Goal: Book appointment/travel/reservation

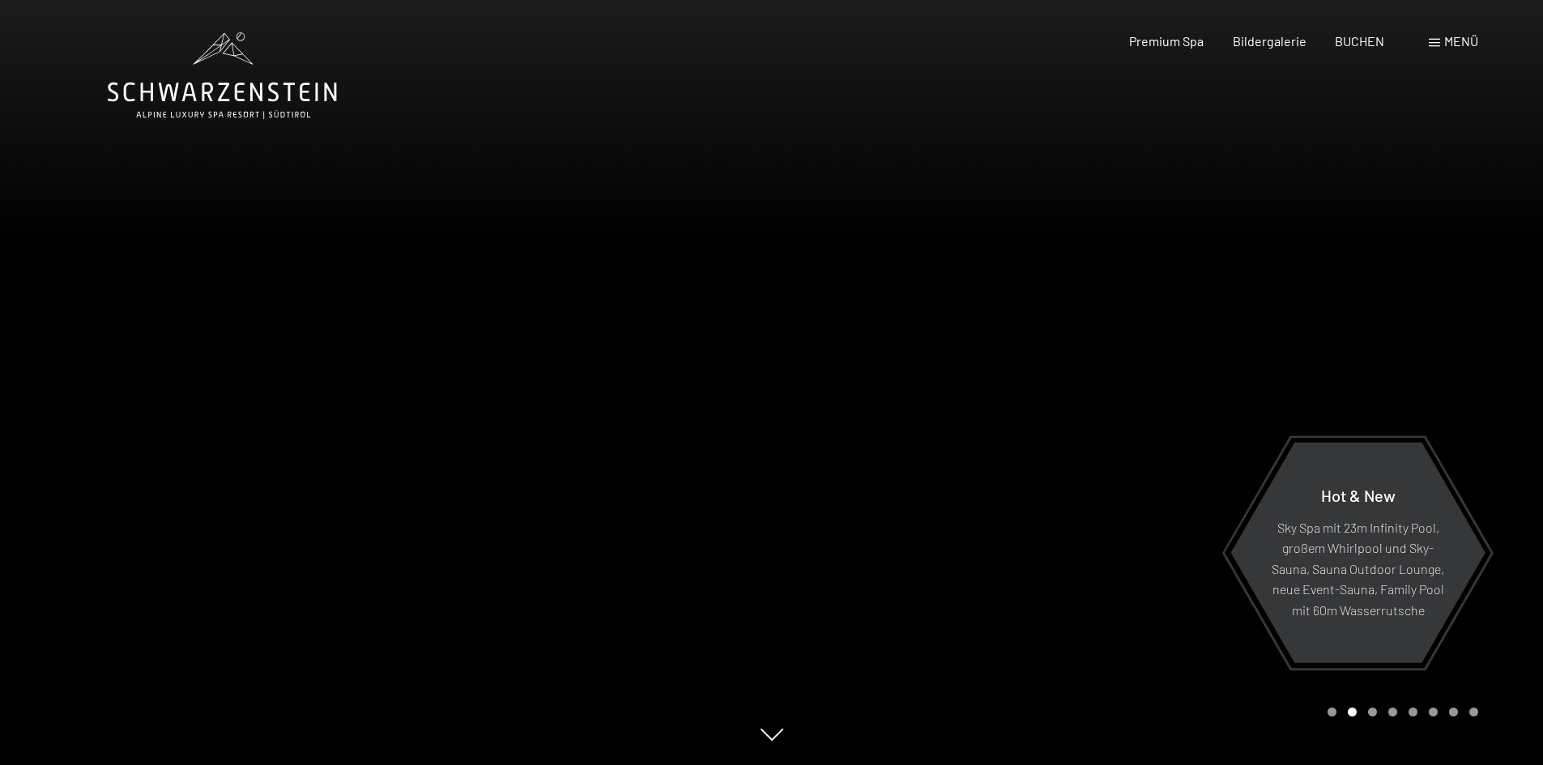
click at [1435, 45] on span at bounding box center [1433, 43] width 11 height 8
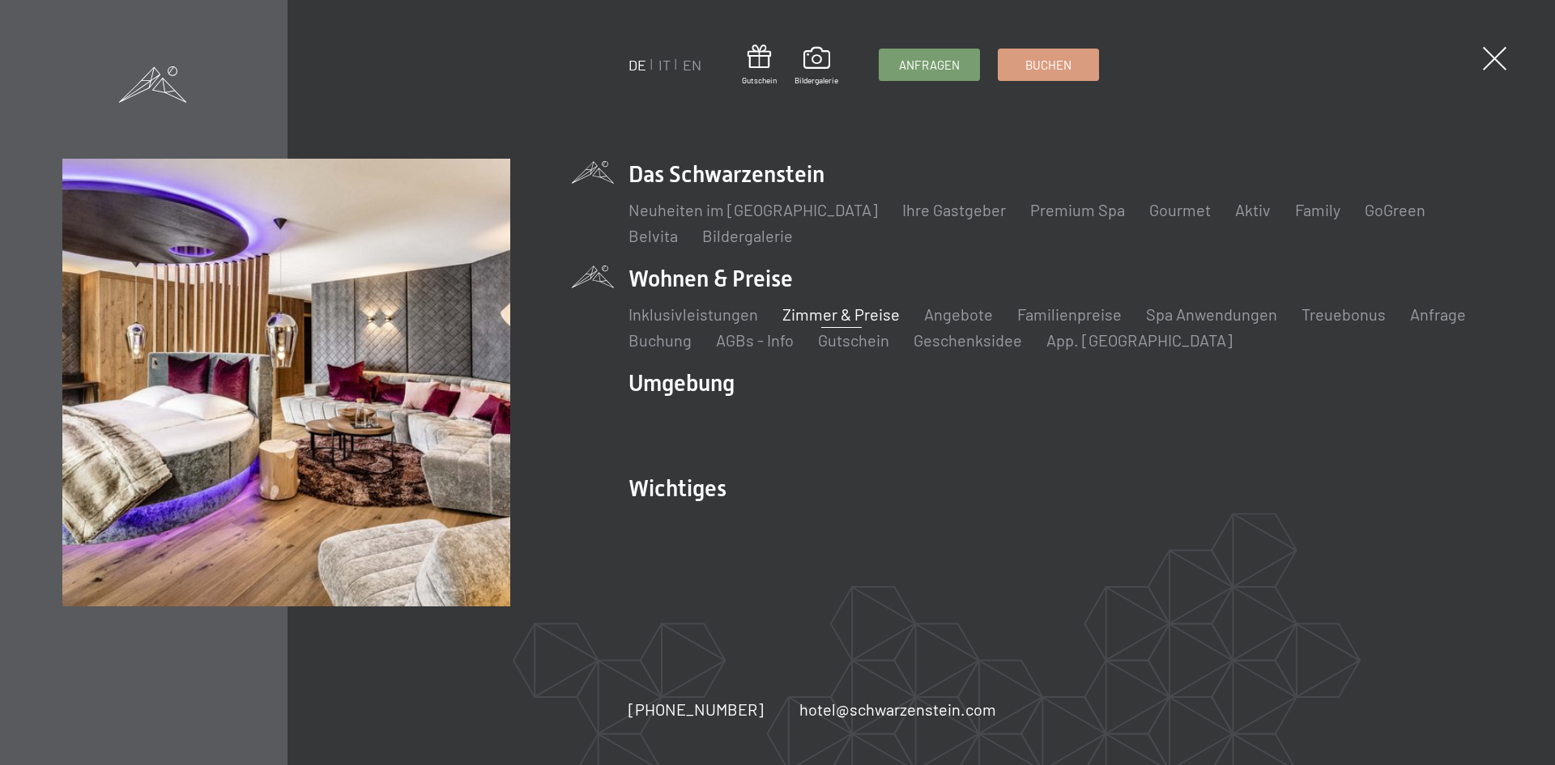
click at [811, 312] on link "Zimmer & Preise" at bounding box center [840, 313] width 117 height 19
click at [947, 316] on link "Angebote" at bounding box center [958, 313] width 69 height 19
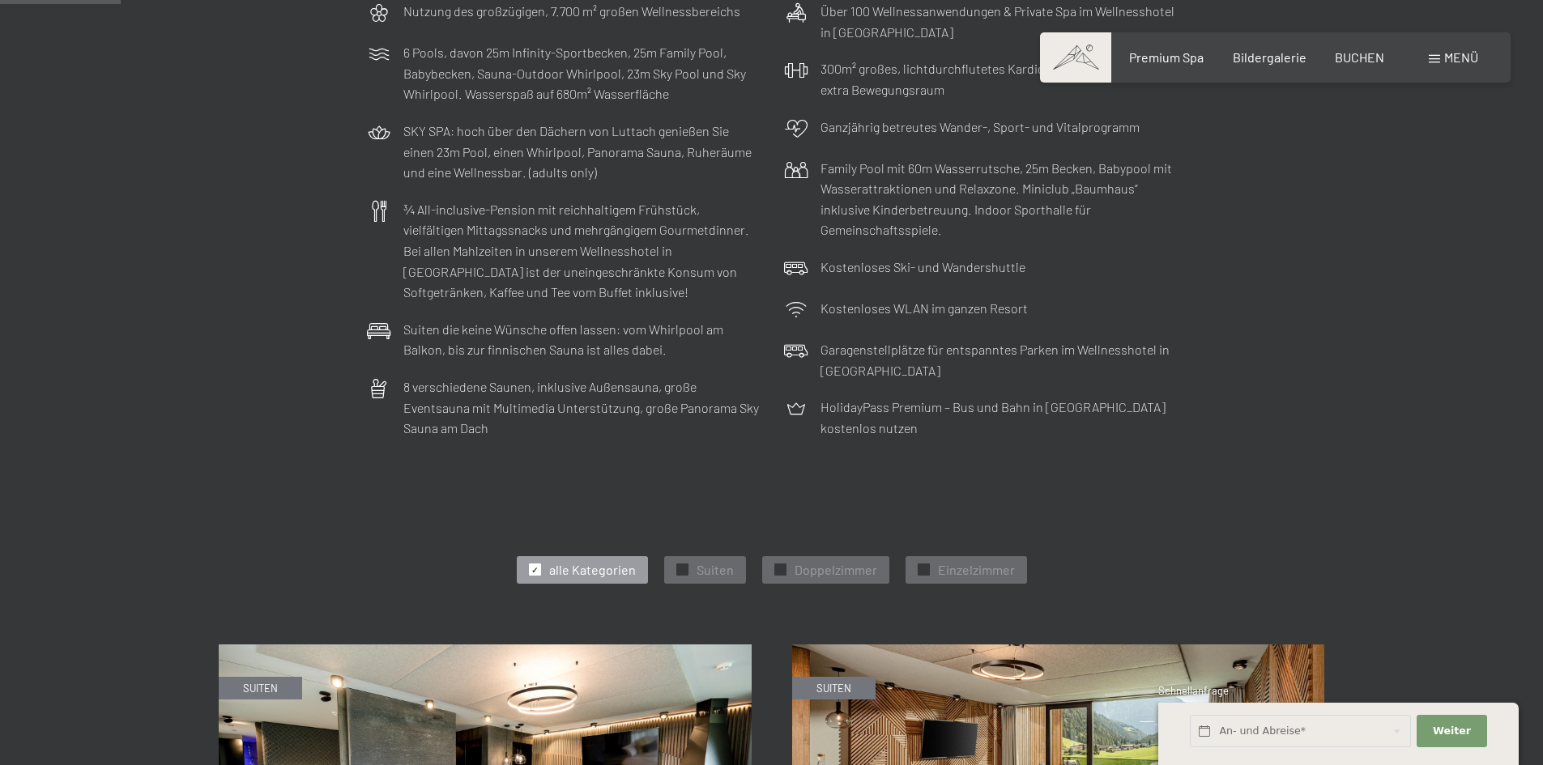
scroll to position [405, 0]
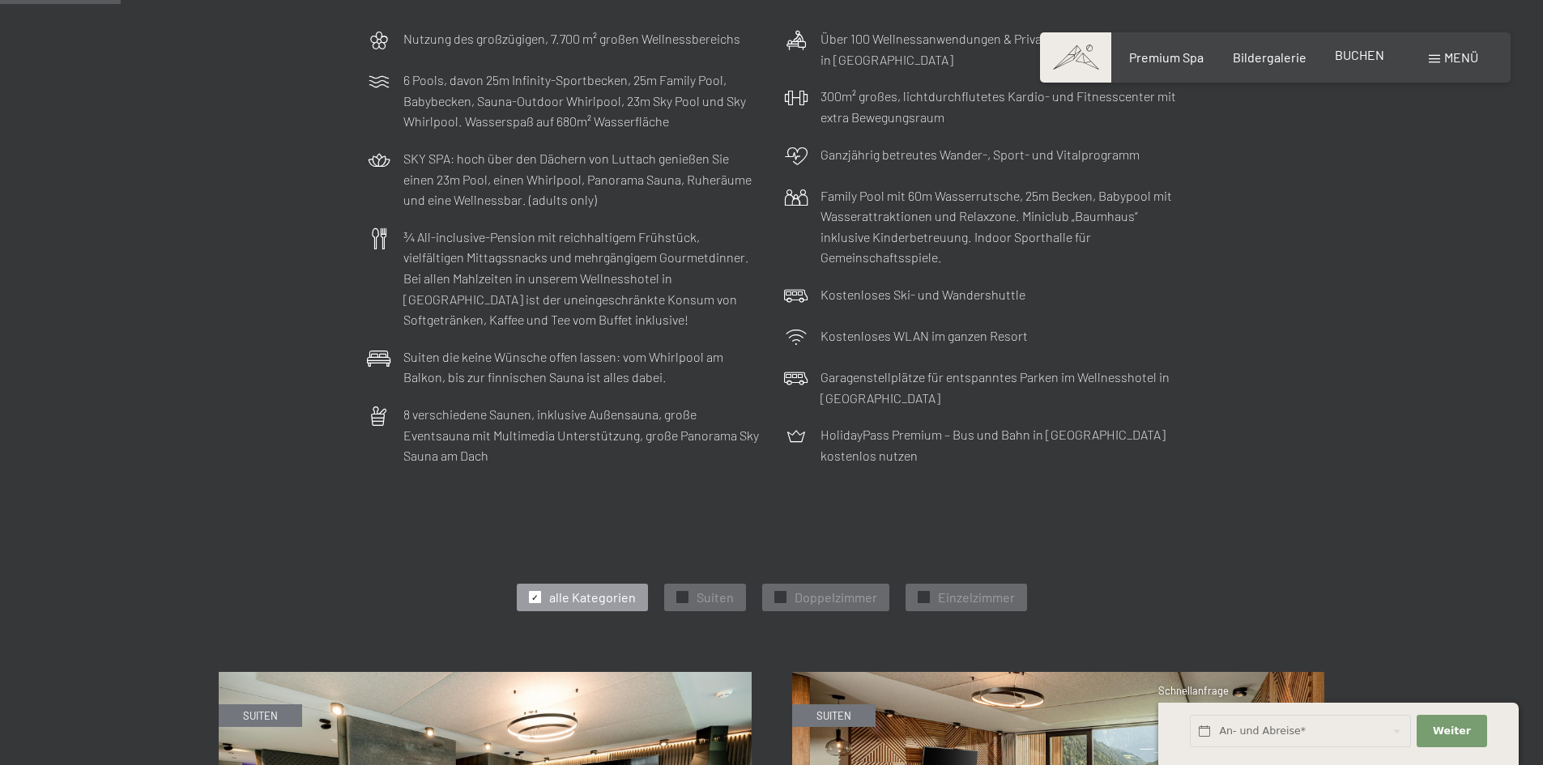
click at [1361, 52] on span "BUCHEN" at bounding box center [1359, 54] width 49 height 15
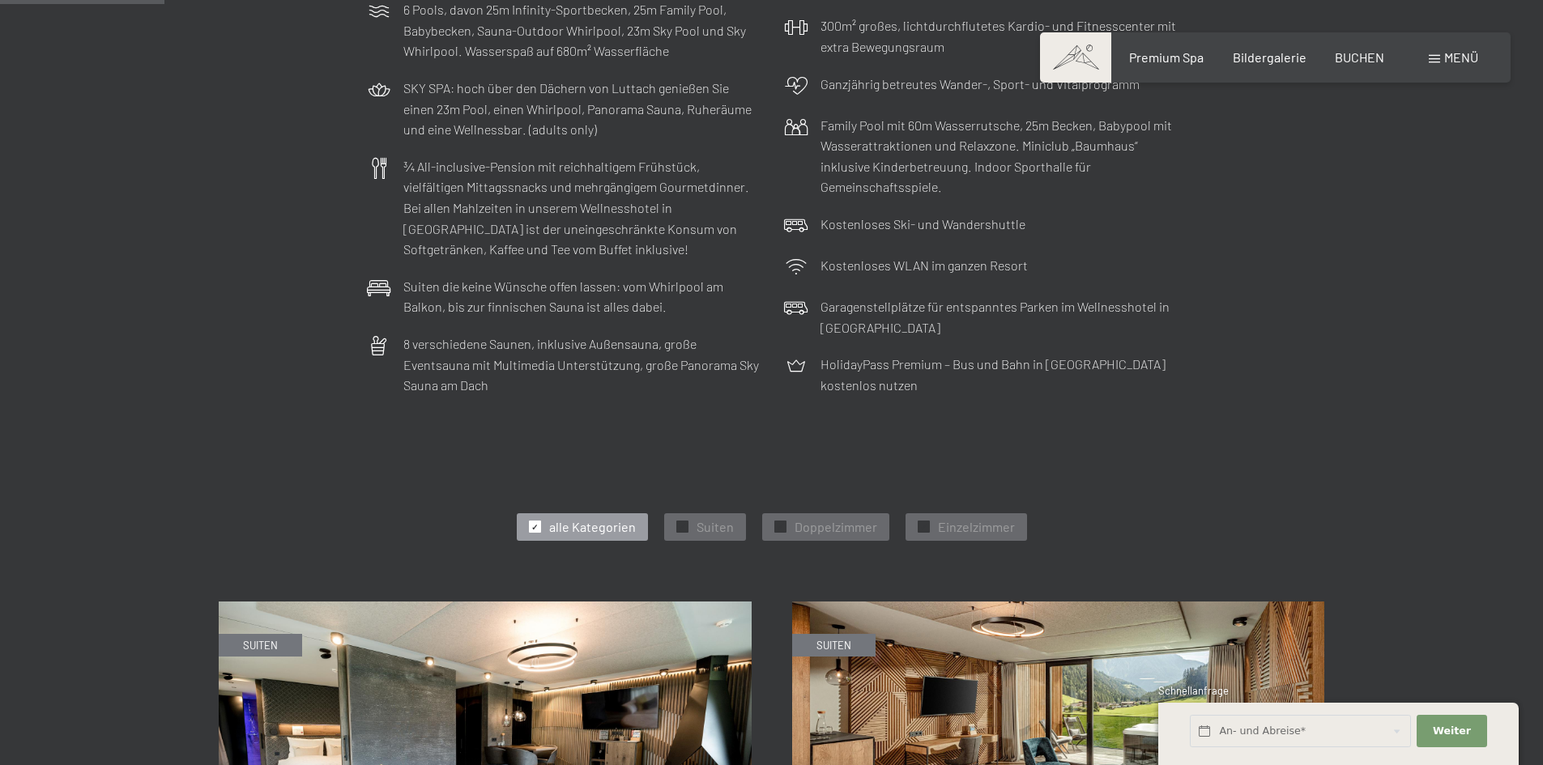
scroll to position [567, 0]
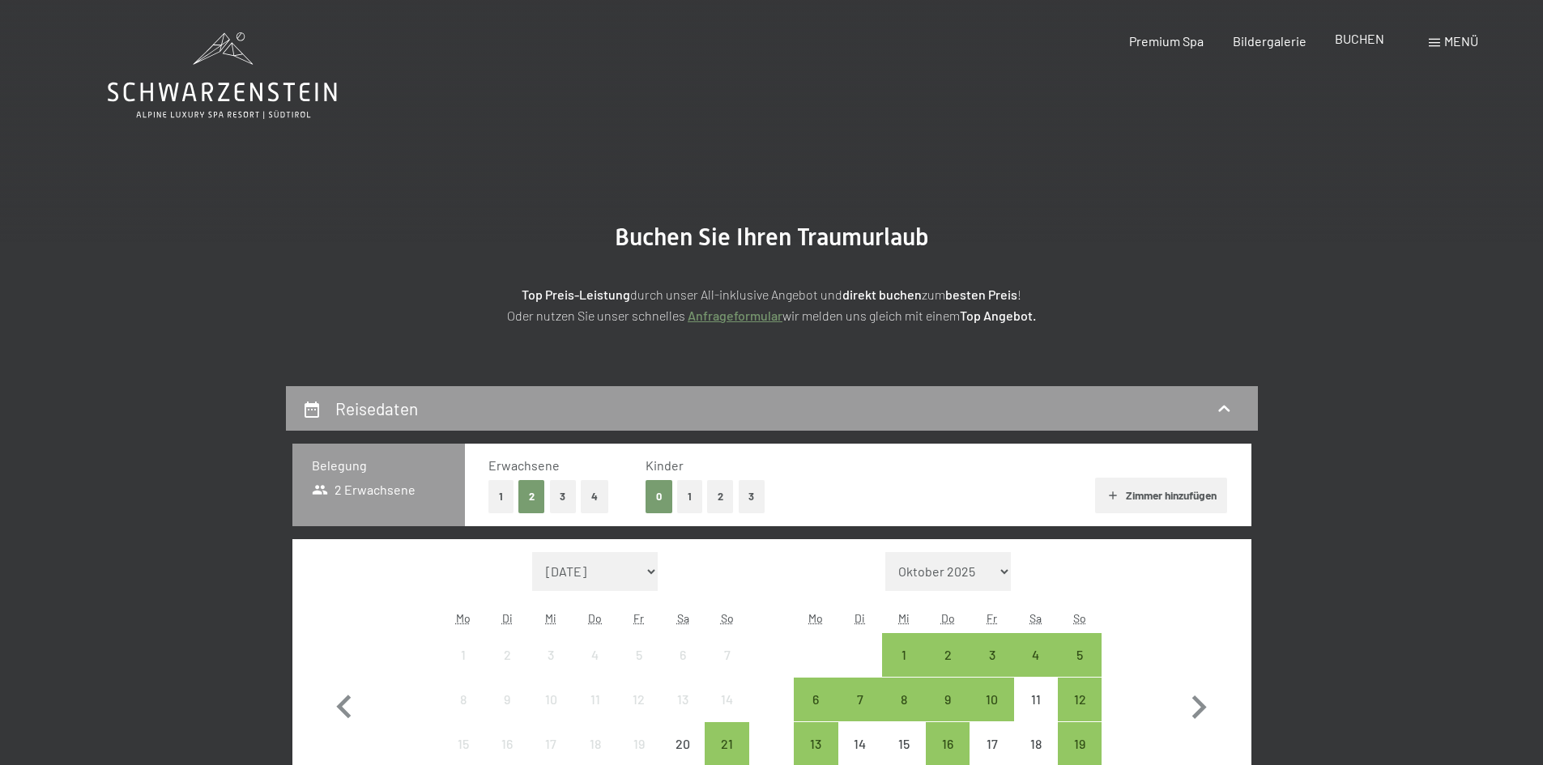
click at [1352, 33] on span "BUCHEN" at bounding box center [1359, 38] width 49 height 15
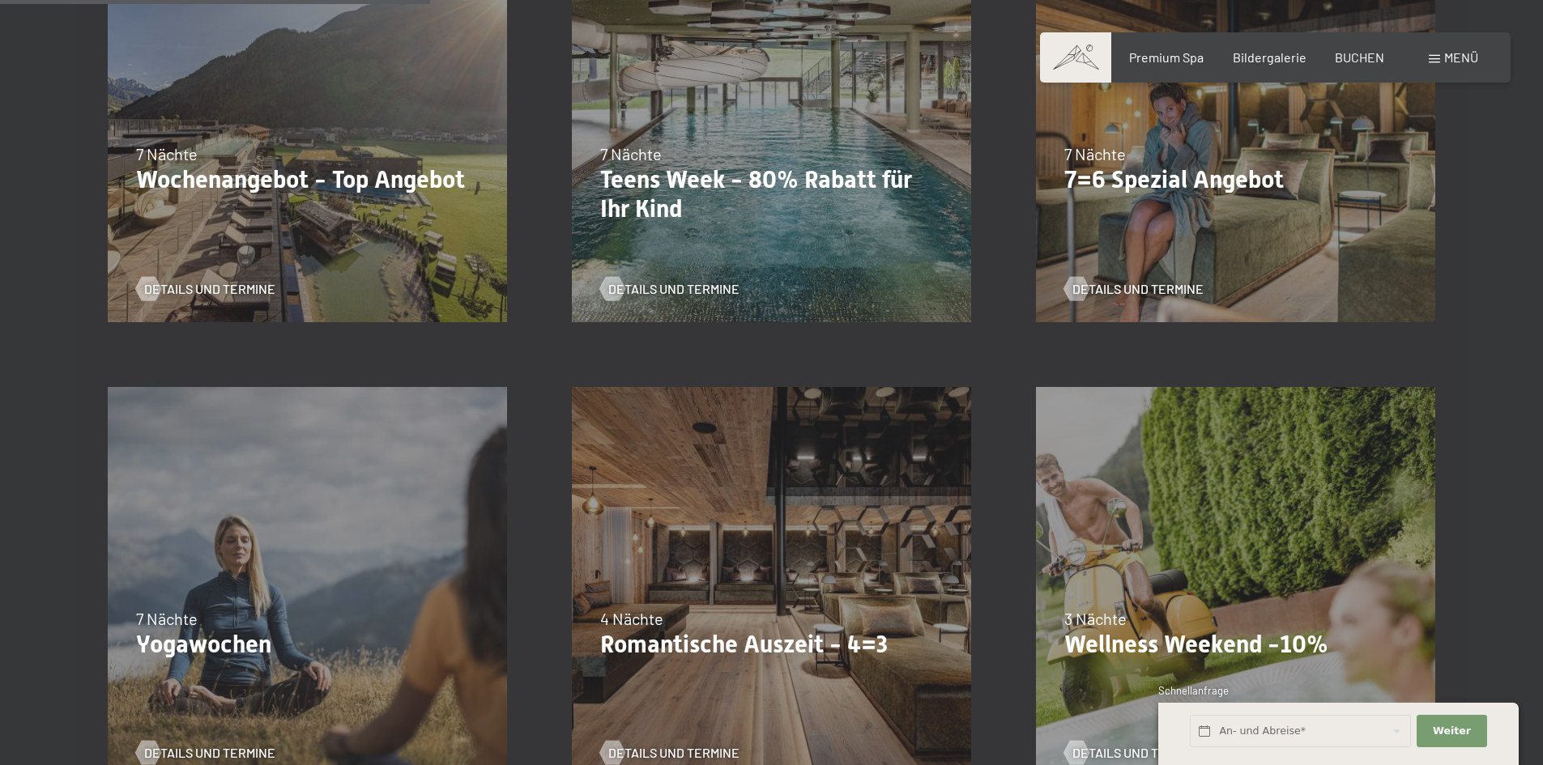
scroll to position [1215, 0]
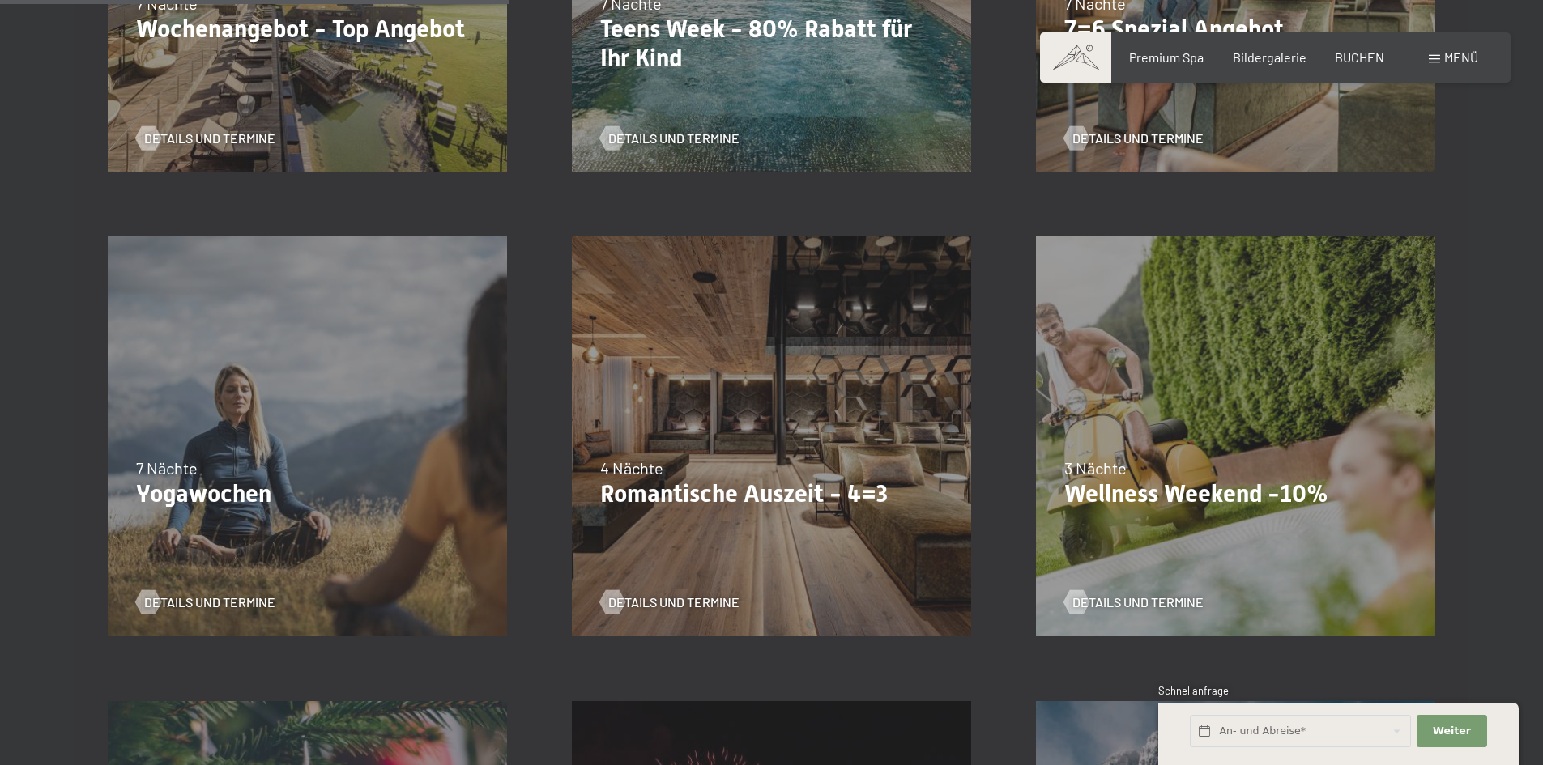
click at [828, 517] on div "09.11.–05.12.2025 08.12.–19.12.2025 11.01.–23.01.2026 08.03.–27.03.2026 29.03.–…" at bounding box center [771, 436] width 464 height 464
click at [703, 598] on span "Details und Termine" at bounding box center [689, 603] width 131 height 18
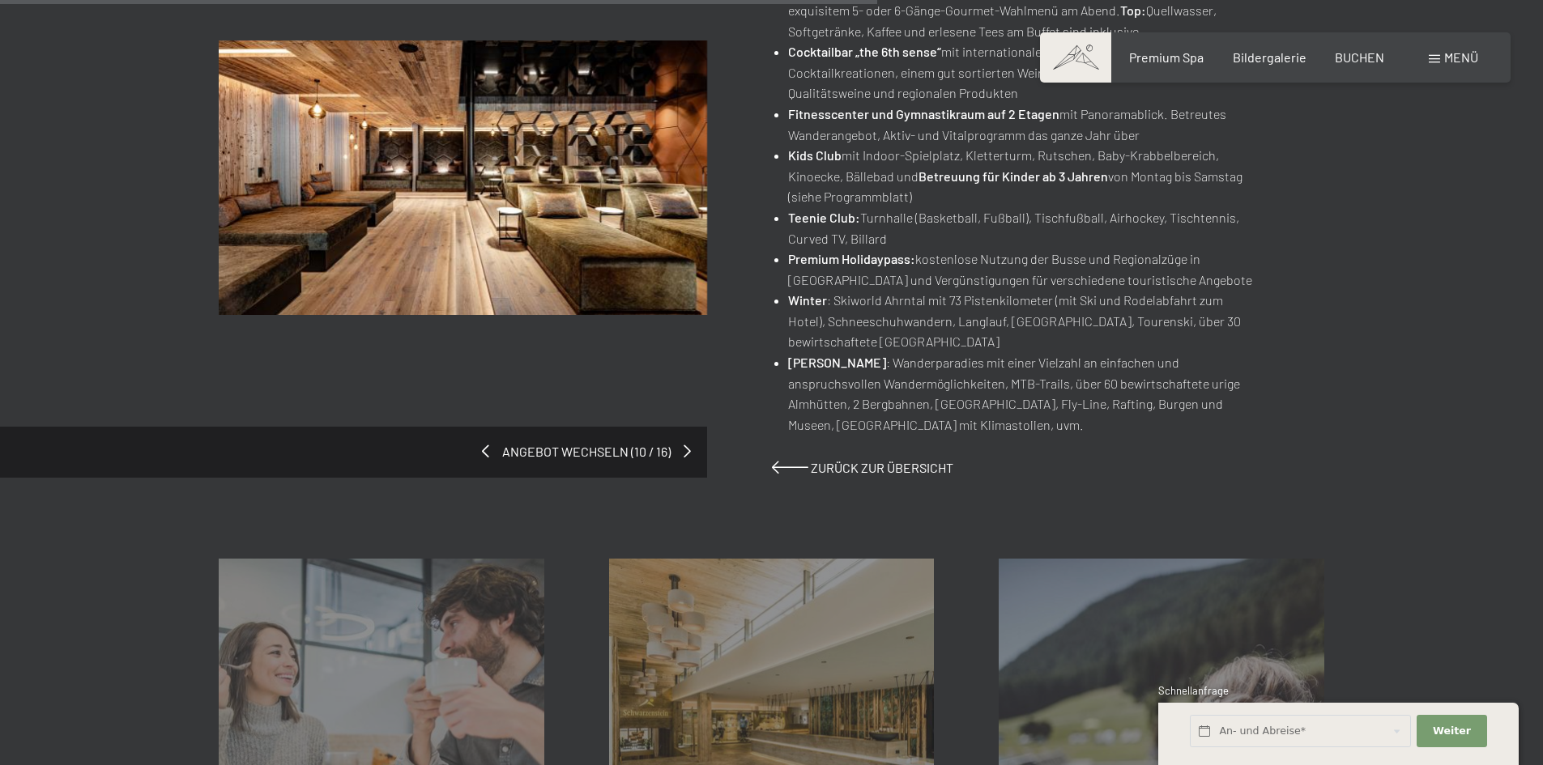
scroll to position [1215, 0]
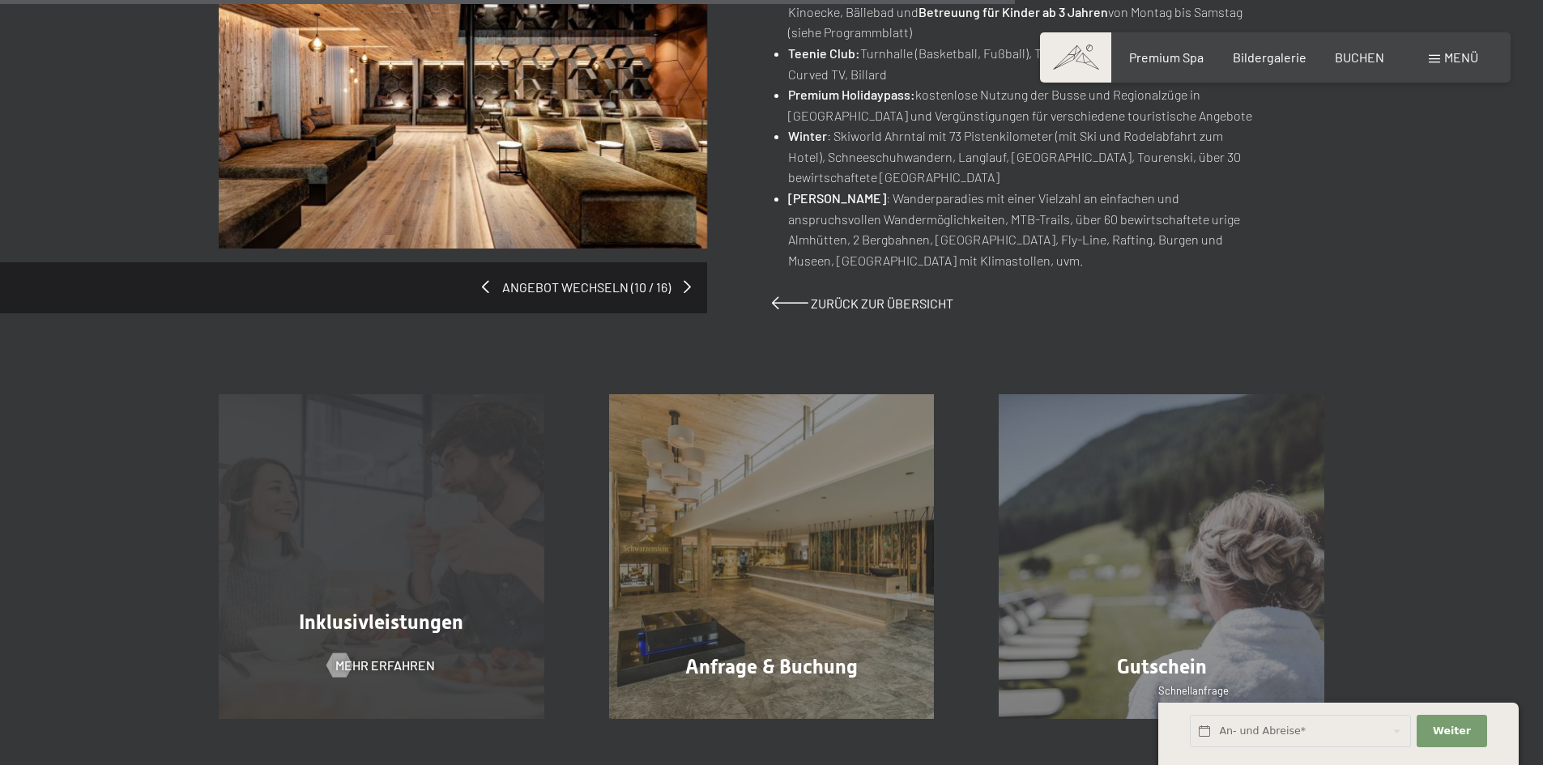
click at [442, 594] on div "Inklusivleistungen Mehr erfahren" at bounding box center [381, 557] width 390 height 326
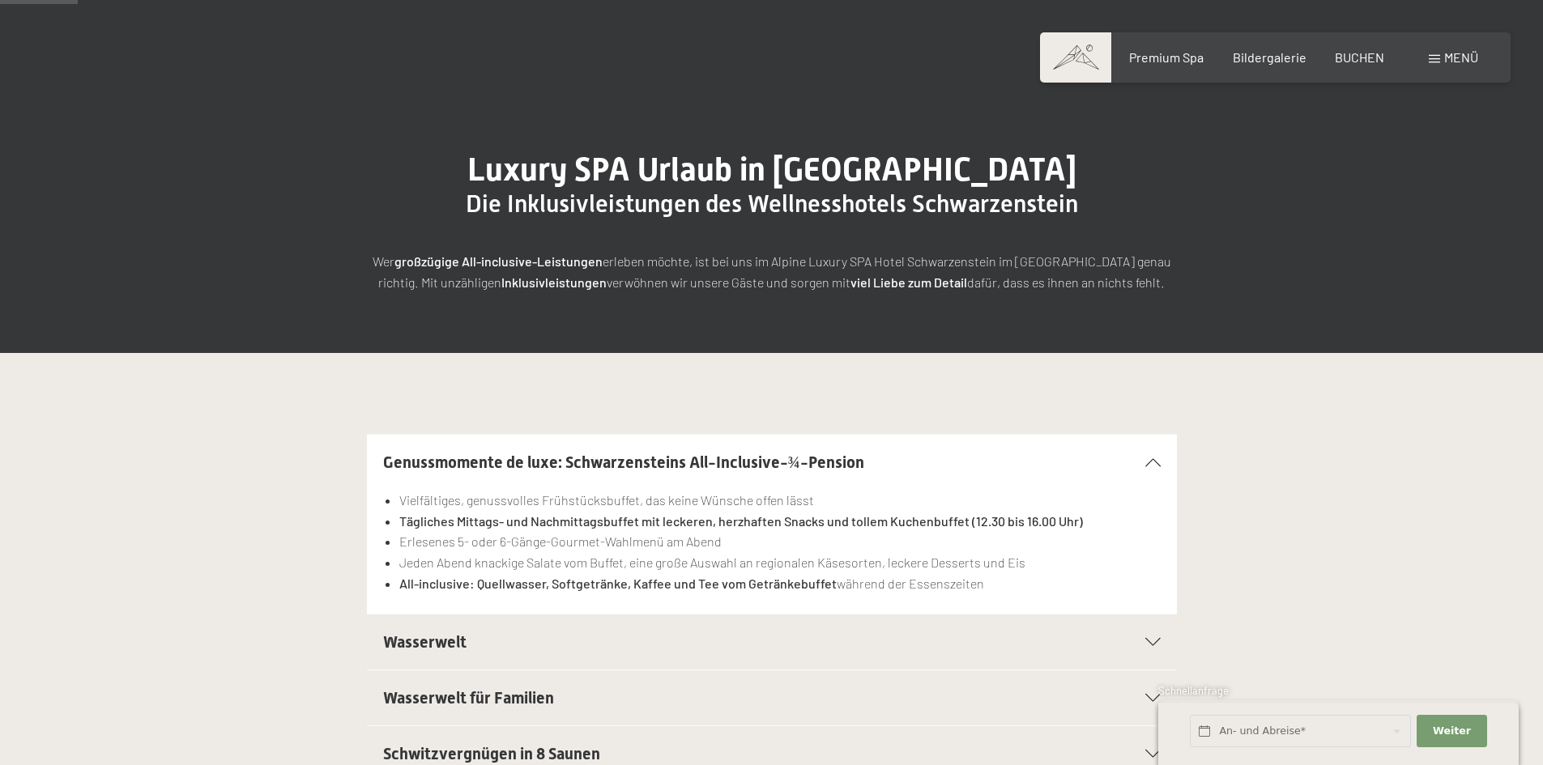
scroll to position [162, 0]
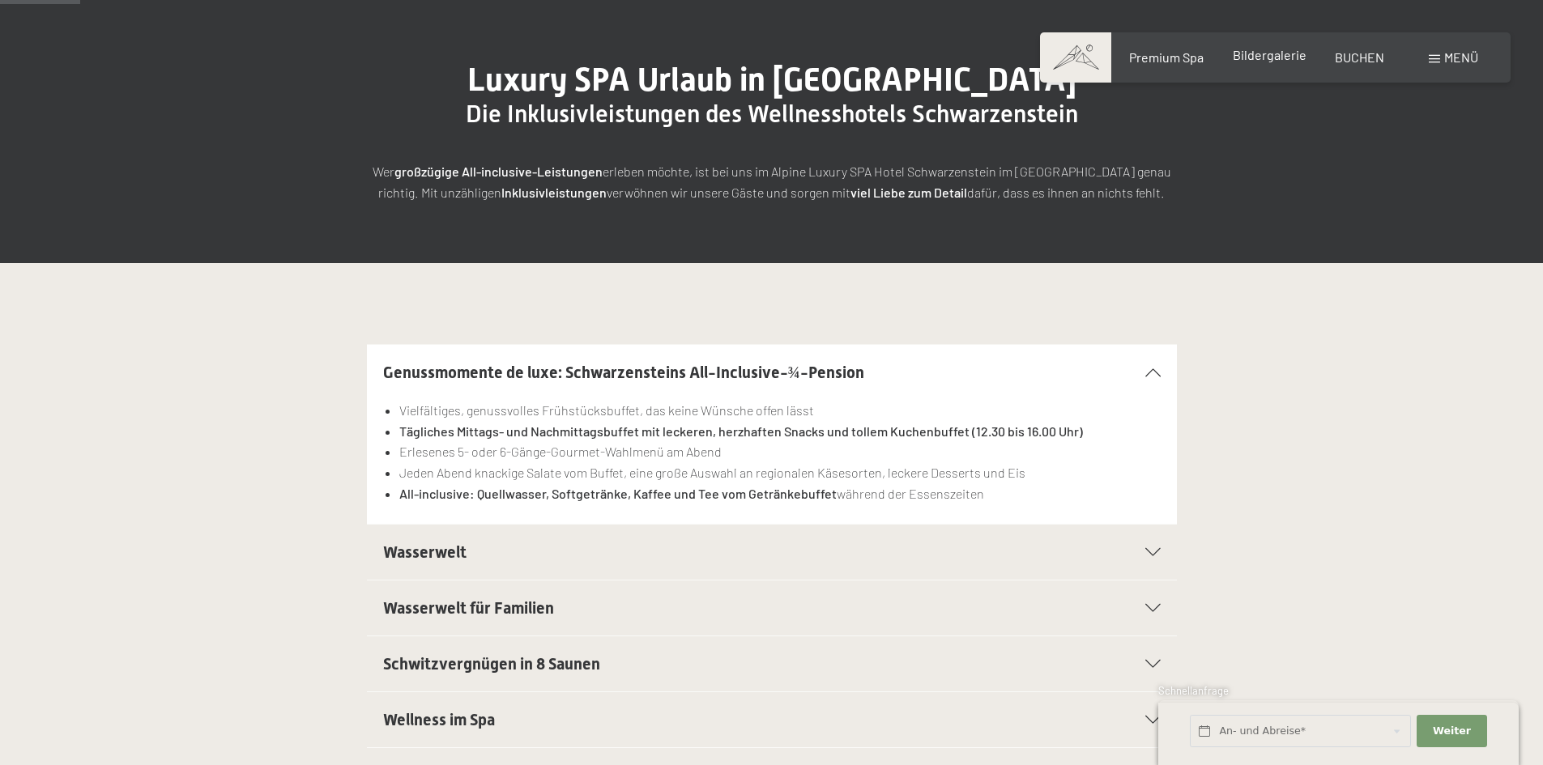
click at [1283, 60] on span "Bildergalerie" at bounding box center [1270, 54] width 74 height 15
